Goal: Task Accomplishment & Management: Use online tool/utility

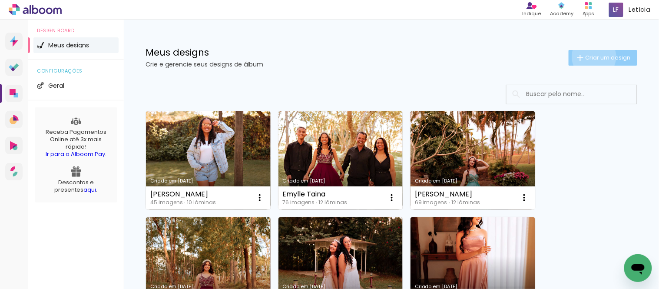
click at [586, 56] on span "Criar um design" at bounding box center [608, 58] width 45 height 6
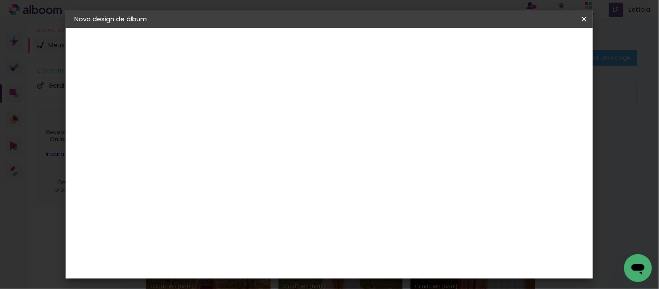
click at [216, 115] on input at bounding box center [216, 116] width 0 height 13
type input "[PERSON_NAME]"
type paper-input "[PERSON_NAME]"
click at [305, 40] on paper-button "Avançar" at bounding box center [284, 46] width 43 height 15
click at [282, 168] on input at bounding box center [239, 165] width 88 height 11
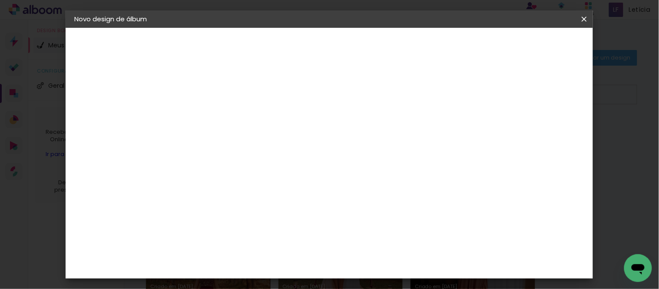
type input "cri"
type paper-input "cri"
click at [237, 219] on div "Criativa Álbuns" at bounding box center [224, 219] width 27 height 14
click at [0, 0] on slot "Avançar" at bounding box center [0, 0] width 0 height 0
click at [250, 145] on input "text" at bounding box center [233, 151] width 34 height 13
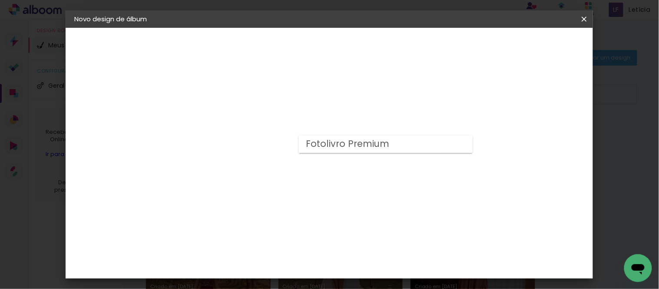
click at [437, 145] on paper-item "Fotolivro Premium" at bounding box center [386, 144] width 174 height 17
type input "Fotolivro Premium"
click at [358, 40] on paper-button "Avançar" at bounding box center [336, 46] width 43 height 15
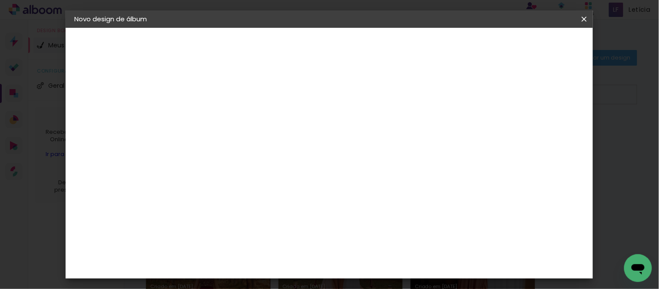
click at [347, 96] on div at bounding box center [343, 94] width 8 height 8
type paper-checkbox "on"
click at [215, 99] on div at bounding box center [217, 99] width 44 height 1
type input "1"
type paper-input "1"
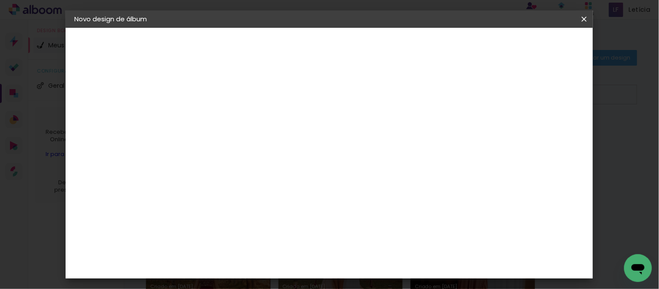
click at [418, 83] on div "mm Mostrar sangria 30.3 cm Largura da página 30.5 cm Altura 60.6 cm Largura da …" at bounding box center [298, 65] width 239 height 74
click at [405, 41] on paper-button "Iniciar design" at bounding box center [382, 49] width 46 height 21
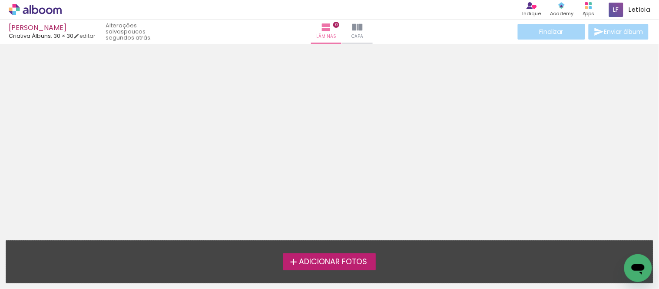
click at [313, 259] on span "Adicionar Fotos" at bounding box center [333, 262] width 68 height 8
click at [0, 0] on input "file" at bounding box center [0, 0] width 0 height 0
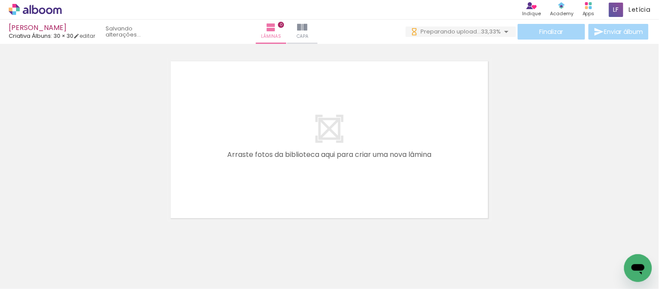
click at [41, 278] on span "Adicionar Fotos" at bounding box center [31, 277] width 26 height 10
click at [0, 0] on input "file" at bounding box center [0, 0] width 0 height 0
click at [313, 28] on iron-icon at bounding box center [307, 27] width 10 height 10
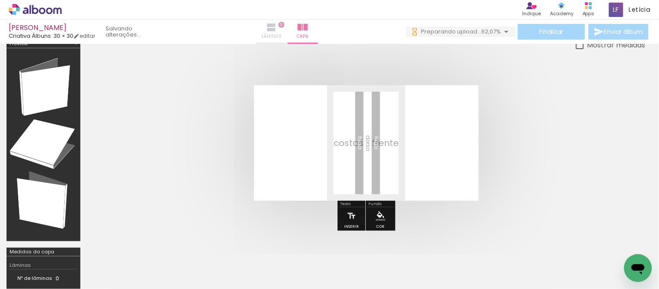
click at [277, 31] on iron-icon at bounding box center [271, 27] width 10 height 10
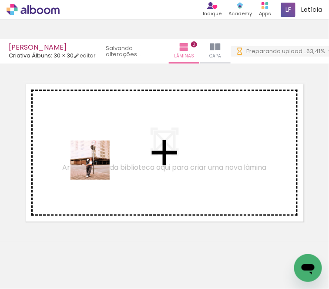
drag, startPoint x: 96, startPoint y: 266, endPoint x: 96, endPoint y: 163, distance: 102.6
click at [96, 163] on quentale-workspace at bounding box center [164, 144] width 329 height 289
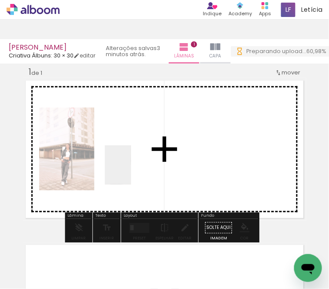
drag, startPoint x: 140, startPoint y: 264, endPoint x: 131, endPoint y: 167, distance: 97.8
click at [131, 167] on quentale-workspace at bounding box center [164, 144] width 329 height 289
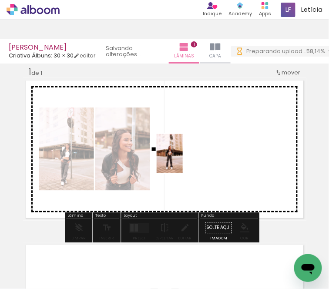
drag, startPoint x: 191, startPoint y: 268, endPoint x: 183, endPoint y: 158, distance: 110.3
click at [183, 158] on quentale-workspace at bounding box center [164, 144] width 329 height 289
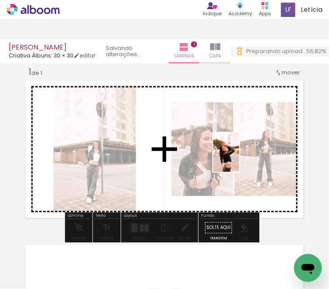
drag, startPoint x: 239, startPoint y: 261, endPoint x: 239, endPoint y: 156, distance: 104.3
click at [239, 156] on quentale-workspace at bounding box center [164, 144] width 329 height 289
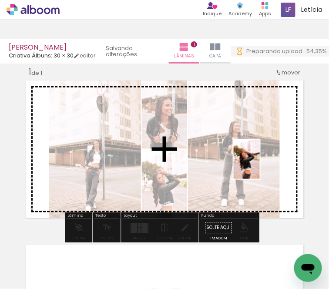
drag, startPoint x: 288, startPoint y: 264, endPoint x: 259, endPoint y: 166, distance: 102.3
click at [259, 166] on quentale-workspace at bounding box center [164, 144] width 329 height 289
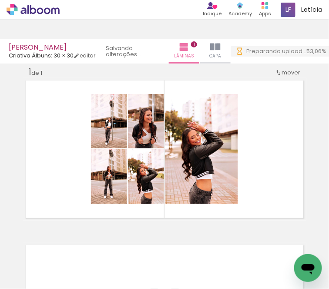
scroll to position [0, 236]
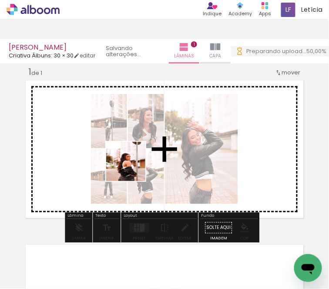
drag, startPoint x: 96, startPoint y: 264, endPoint x: 132, endPoint y: 167, distance: 103.0
click at [132, 167] on quentale-workspace at bounding box center [164, 144] width 329 height 289
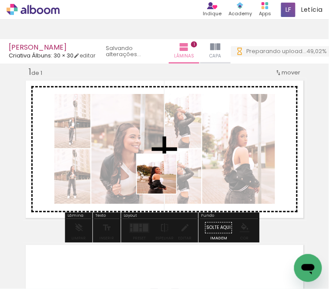
scroll to position [0, 0]
drag, startPoint x: 146, startPoint y: 274, endPoint x: 174, endPoint y: 158, distance: 119.0
click at [174, 158] on quentale-workspace at bounding box center [164, 144] width 329 height 289
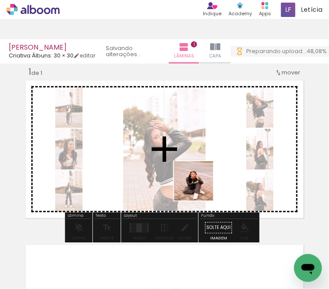
drag, startPoint x: 193, startPoint y: 259, endPoint x: 203, endPoint y: 176, distance: 84.5
click at [203, 176] on quentale-workspace at bounding box center [164, 144] width 329 height 289
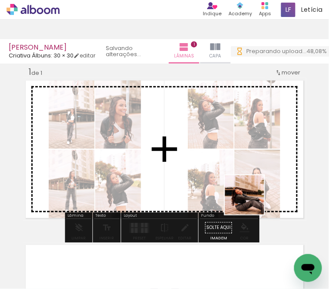
drag, startPoint x: 251, startPoint y: 261, endPoint x: 254, endPoint y: 179, distance: 82.6
click at [254, 179] on quentale-workspace at bounding box center [164, 144] width 329 height 289
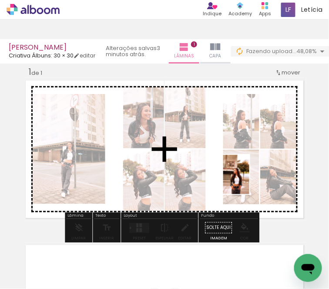
drag, startPoint x: 288, startPoint y: 258, endPoint x: 248, endPoint y: 179, distance: 88.2
click at [248, 179] on quentale-workspace at bounding box center [164, 144] width 329 height 289
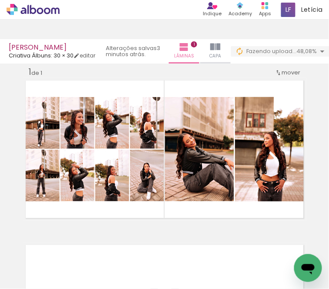
scroll to position [0, 492]
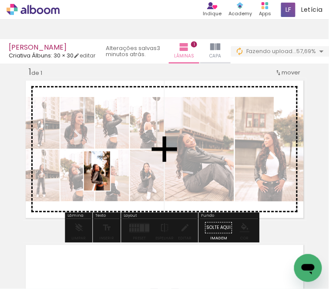
drag, startPoint x: 80, startPoint y: 260, endPoint x: 110, endPoint y: 176, distance: 89.2
click at [110, 176] on quentale-workspace at bounding box center [164, 144] width 329 height 289
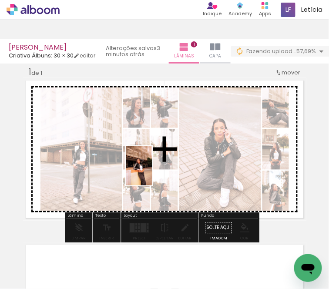
drag, startPoint x: 129, startPoint y: 267, endPoint x: 152, endPoint y: 172, distance: 97.8
click at [152, 172] on quentale-workspace at bounding box center [164, 144] width 329 height 289
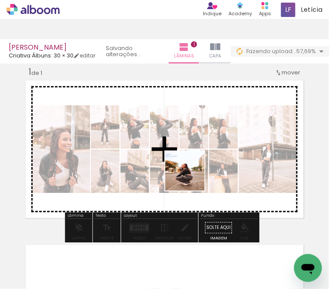
drag, startPoint x: 185, startPoint y: 262, endPoint x: 192, endPoint y: 174, distance: 88.5
click at [192, 174] on quentale-workspace at bounding box center [164, 144] width 329 height 289
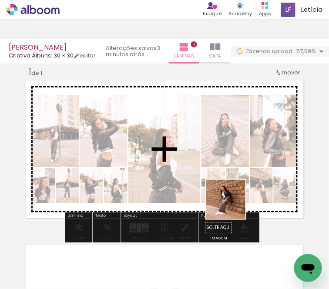
drag, startPoint x: 234, startPoint y: 261, endPoint x: 232, endPoint y: 171, distance: 90.4
click at [232, 171] on quentale-workspace at bounding box center [164, 144] width 329 height 289
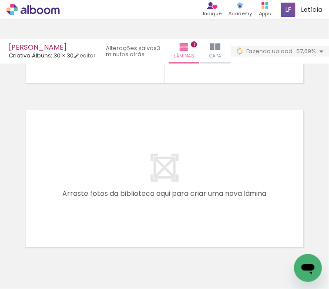
scroll to position [0, 675]
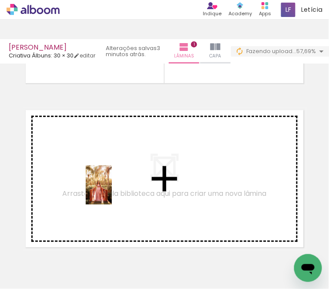
drag, startPoint x: 100, startPoint y: 259, endPoint x: 112, endPoint y: 189, distance: 70.4
click at [112, 189] on quentale-workspace at bounding box center [164, 144] width 329 height 289
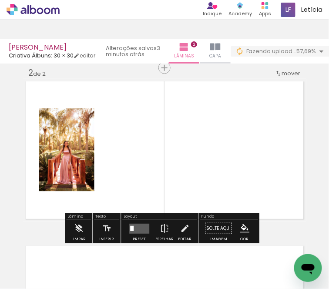
scroll to position [175, 0]
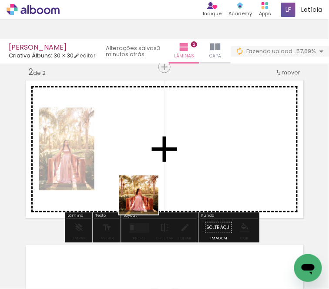
drag, startPoint x: 145, startPoint y: 266, endPoint x: 146, endPoint y: 190, distance: 75.6
click at [146, 190] on quentale-workspace at bounding box center [164, 144] width 329 height 289
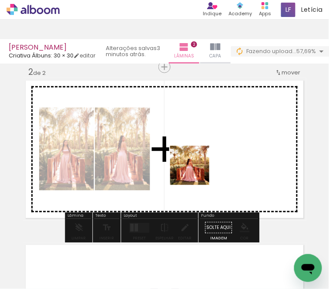
drag, startPoint x: 200, startPoint y: 264, endPoint x: 196, endPoint y: 166, distance: 97.4
click at [196, 166] on quentale-workspace at bounding box center [164, 144] width 329 height 289
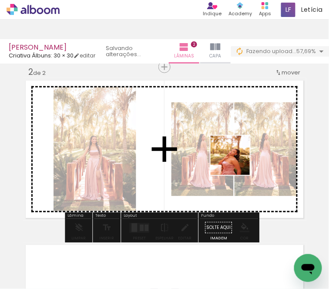
drag, startPoint x: 244, startPoint y: 266, endPoint x: 236, endPoint y: 162, distance: 104.2
click at [236, 162] on quentale-workspace at bounding box center [164, 144] width 329 height 289
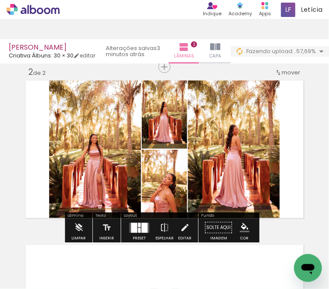
drag, startPoint x: 286, startPoint y: 276, endPoint x: 218, endPoint y: 193, distance: 106.8
click at [218, 193] on quentale-workspace at bounding box center [164, 144] width 329 height 289
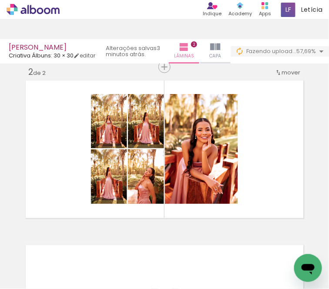
scroll to position [0, 931]
drag, startPoint x: 88, startPoint y: 262, endPoint x: 114, endPoint y: 177, distance: 88.7
click at [114, 177] on quentale-workspace at bounding box center [164, 144] width 329 height 289
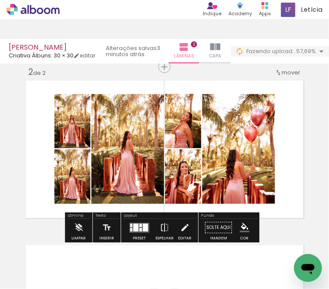
drag, startPoint x: 135, startPoint y: 269, endPoint x: 138, endPoint y: 145, distance: 123.9
click at [138, 145] on quentale-workspace at bounding box center [164, 144] width 329 height 289
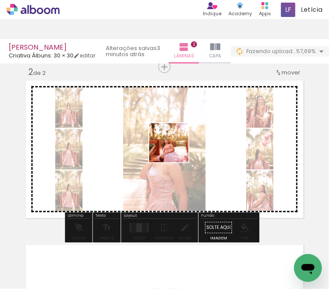
drag, startPoint x: 183, startPoint y: 263, endPoint x: 175, endPoint y: 149, distance: 114.2
click at [175, 149] on quentale-workspace at bounding box center [164, 144] width 329 height 289
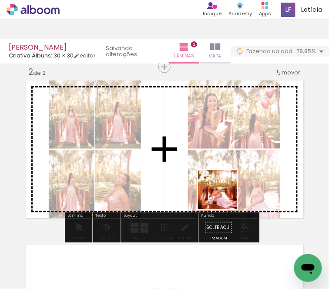
drag, startPoint x: 232, startPoint y: 256, endPoint x: 219, endPoint y: 172, distance: 85.7
click at [219, 172] on quentale-workspace at bounding box center [164, 144] width 329 height 289
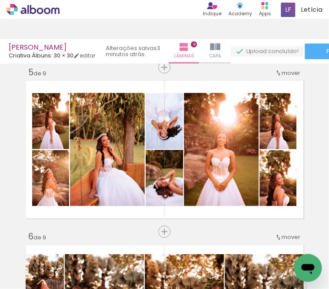
scroll to position [0, 1408]
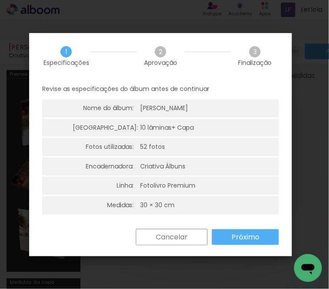
scroll to position [0, 2324]
click at [257, 241] on paper-button "Próximo" at bounding box center [245, 237] width 67 height 16
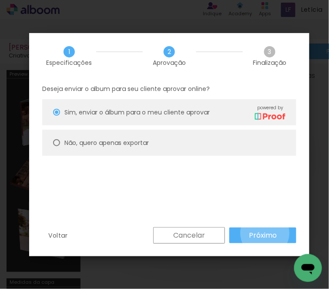
click at [0, 0] on slot "Próximo" at bounding box center [0, 0] width 0 height 0
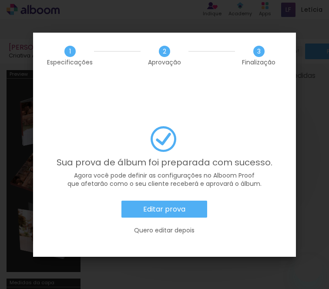
click at [0, 0] on slot "Editar prova" at bounding box center [0, 0] width 0 height 0
